Goal: Obtain resource: Download file/media

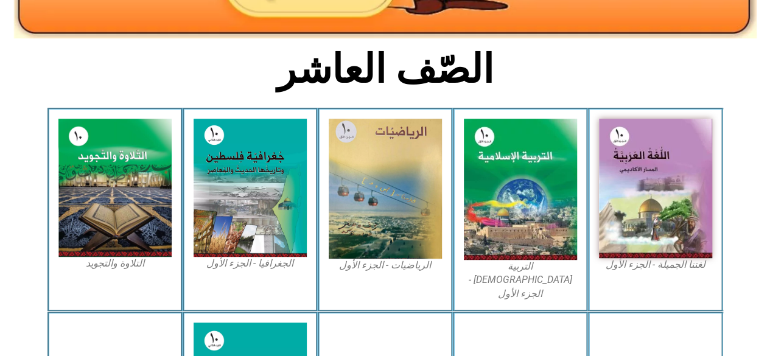
scroll to position [341, 0]
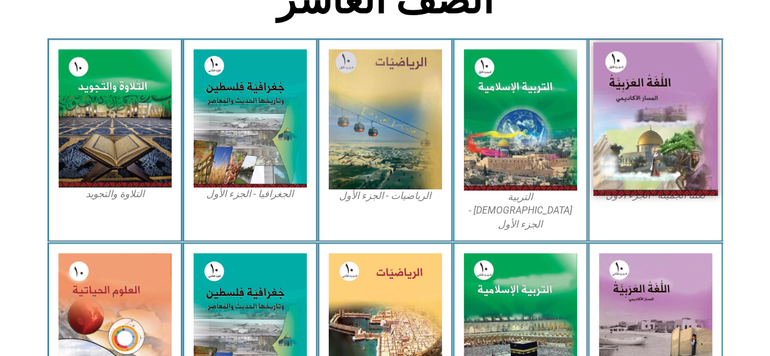
click at [701, 129] on img at bounding box center [655, 119] width 125 height 153
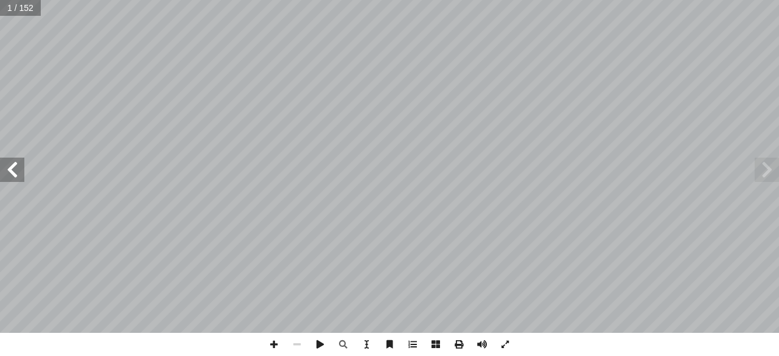
click at [21, 177] on span at bounding box center [12, 170] width 24 height 24
click at [16, 174] on span at bounding box center [12, 170] width 24 height 24
click at [19, 166] on span at bounding box center [12, 170] width 24 height 24
click at [21, 175] on span at bounding box center [12, 170] width 24 height 24
click at [5, 176] on span at bounding box center [12, 170] width 24 height 24
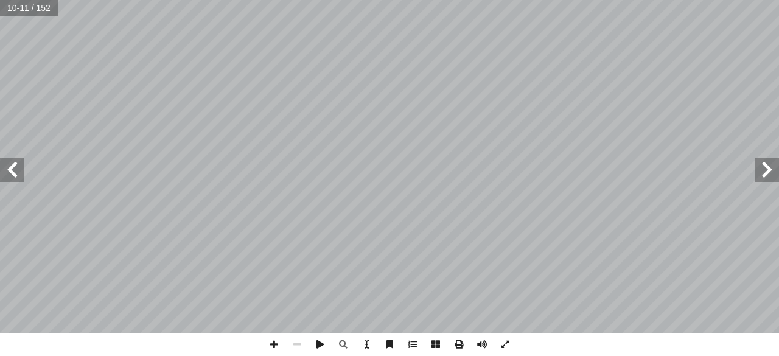
click at [5, 170] on span at bounding box center [12, 170] width 24 height 24
click at [12, 174] on span at bounding box center [12, 170] width 24 height 24
click at [16, 177] on span at bounding box center [12, 170] width 24 height 24
click at [9, 175] on span at bounding box center [12, 170] width 24 height 24
click at [12, 174] on span at bounding box center [12, 170] width 24 height 24
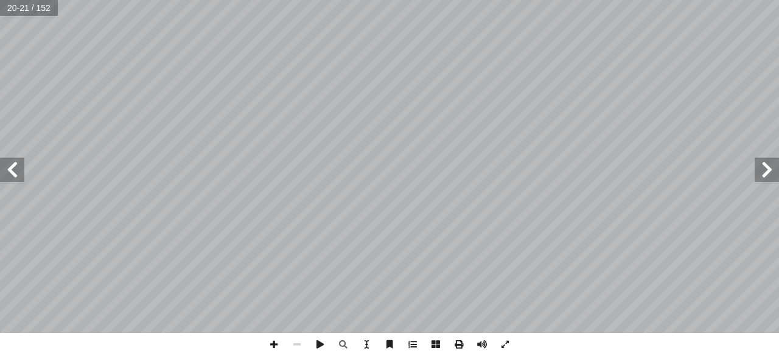
click at [10, 177] on span at bounding box center [12, 170] width 24 height 24
click at [16, 175] on span at bounding box center [12, 170] width 24 height 24
click at [15, 174] on span at bounding box center [12, 170] width 24 height 24
click at [458, 341] on span at bounding box center [458, 344] width 23 height 23
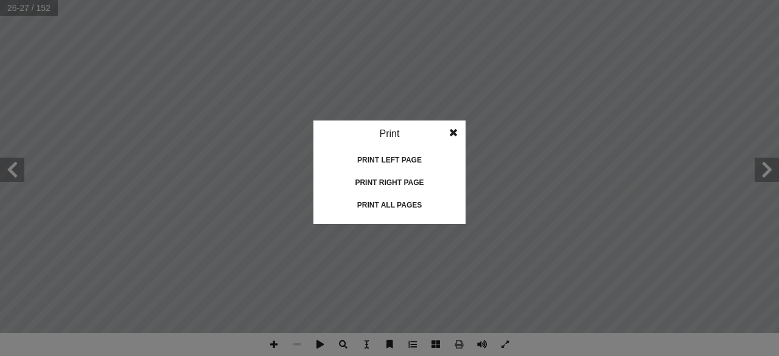
click at [403, 200] on div "Print all pages" at bounding box center [390, 204] width 122 height 19
click at [450, 131] on span at bounding box center [453, 132] width 22 height 24
